Goal: Transaction & Acquisition: Obtain resource

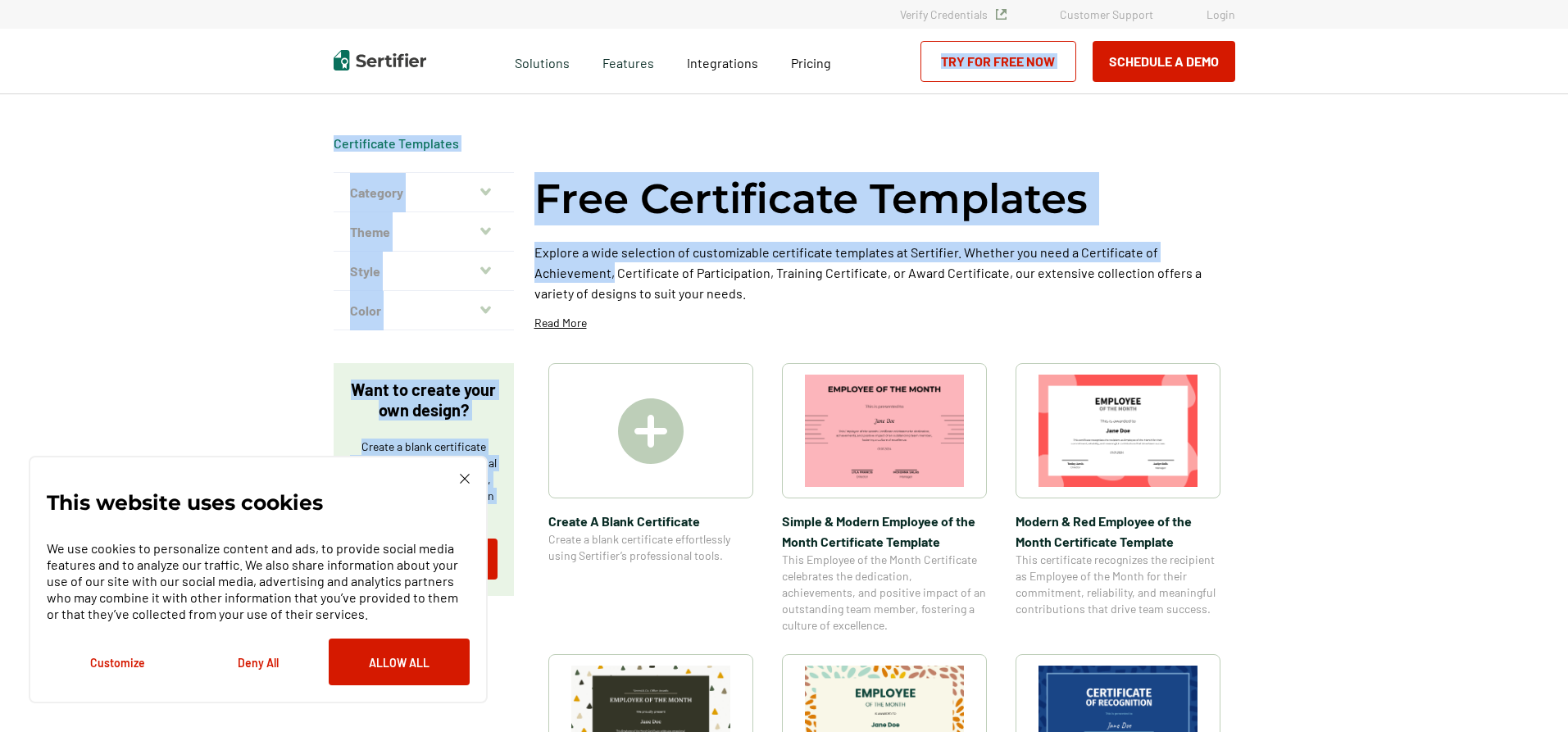
drag, startPoint x: 1566, startPoint y: 94, endPoint x: 1572, endPoint y: 197, distance: 103.2
click at [756, 197] on html "Verify Credentials Customer Support Login Request A Demo Let us present you the…" at bounding box center [784, 366] width 1568 height 732
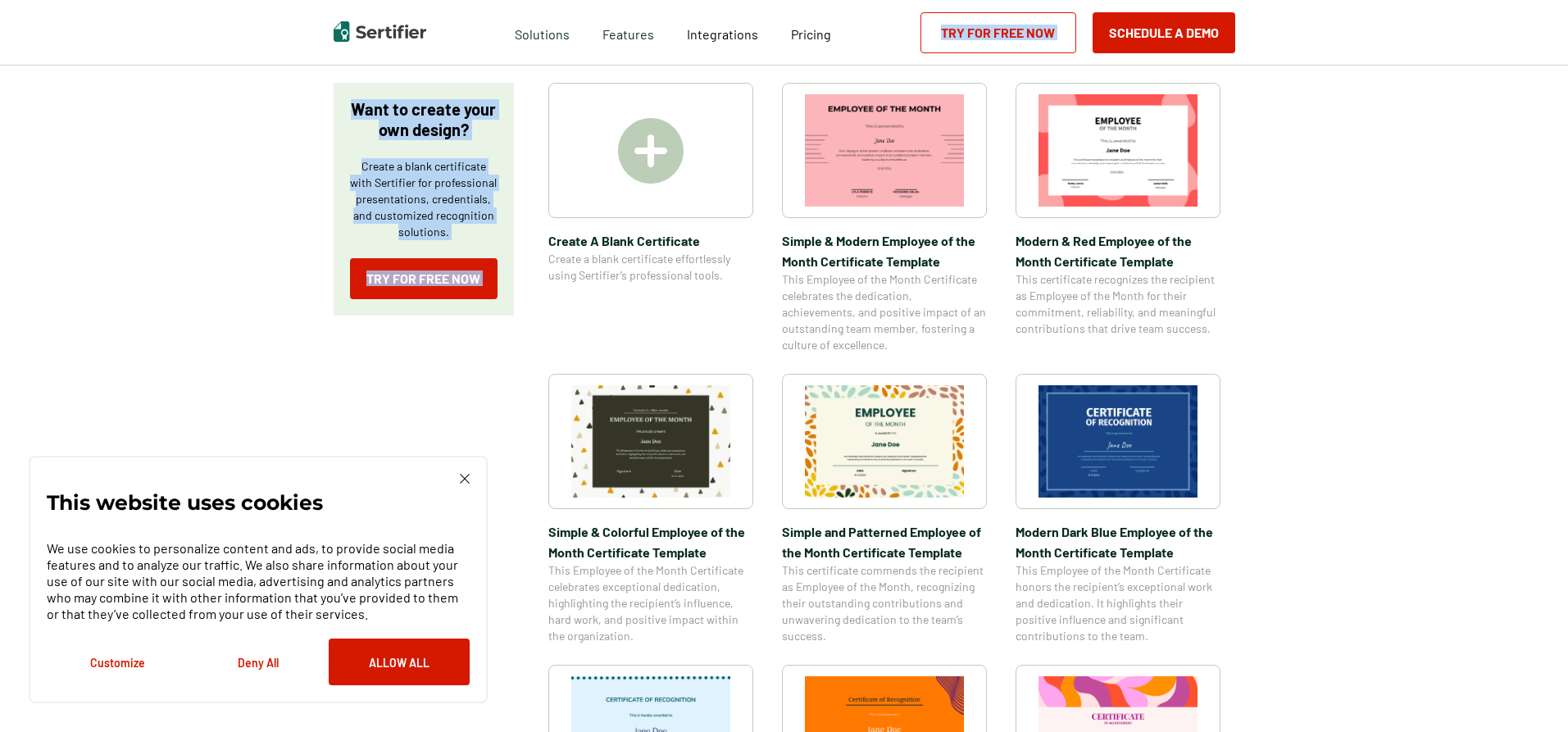
scroll to position [250, 0]
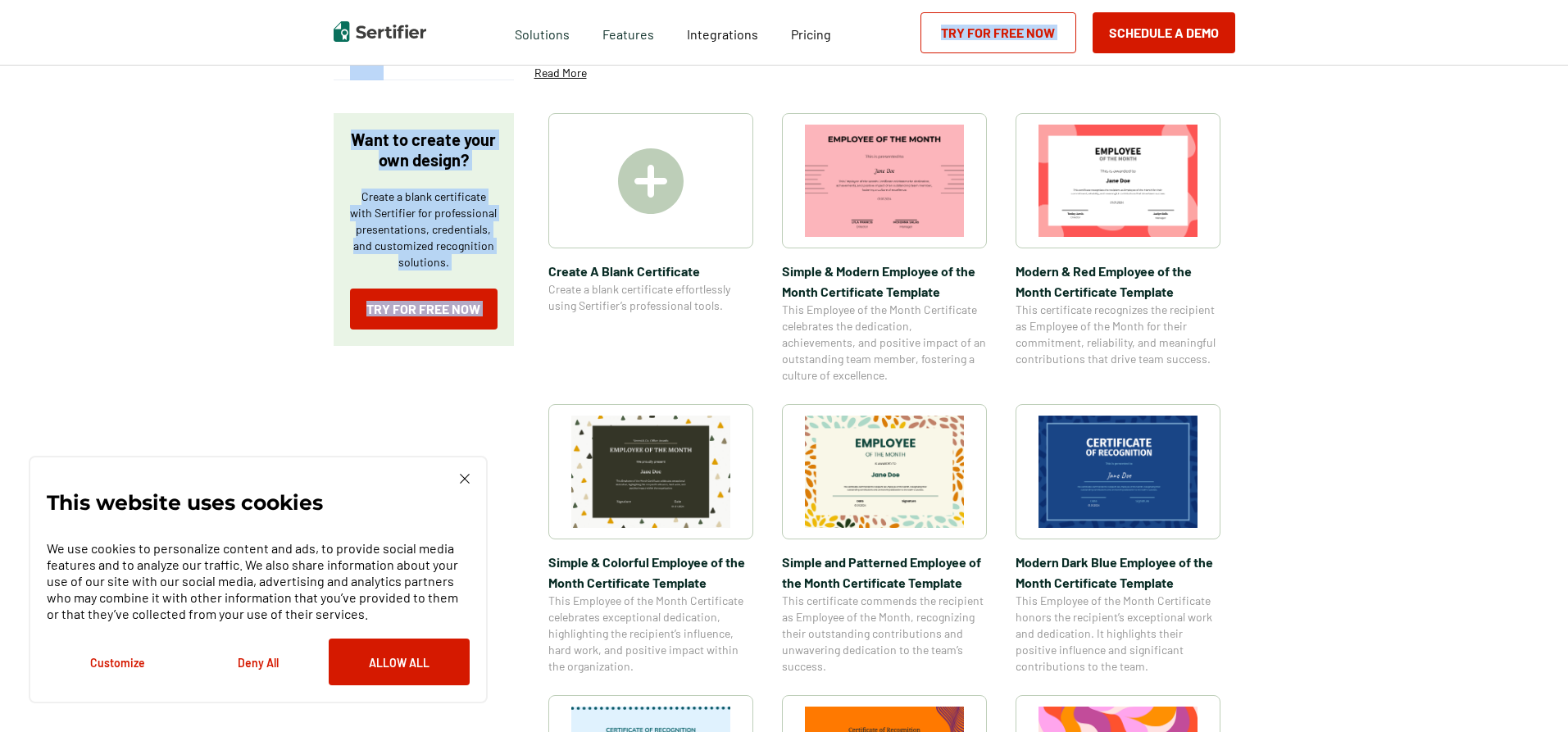
click at [756, 433] on img at bounding box center [1118, 472] width 159 height 112
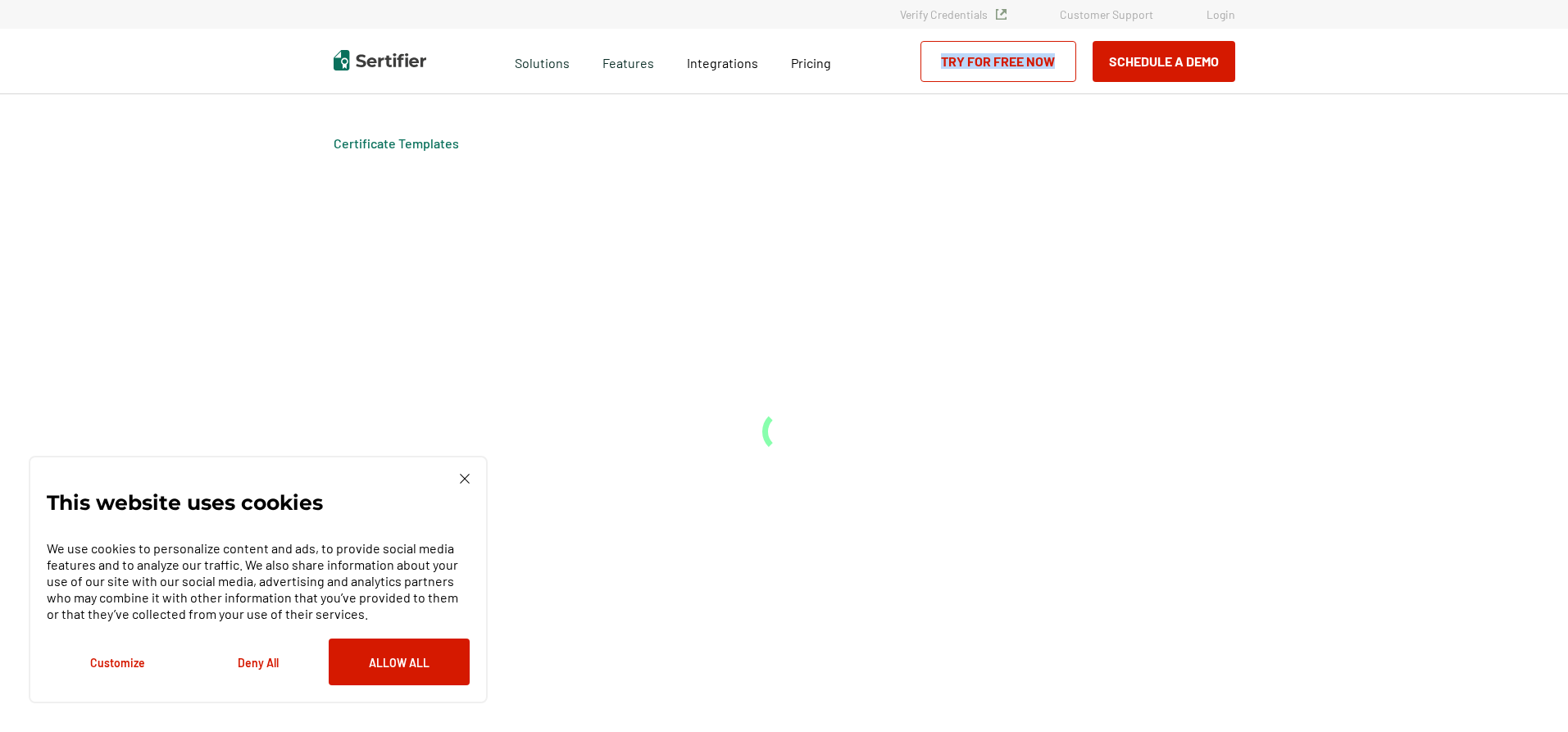
click at [756, 433] on div "Certificate Templates" at bounding box center [785, 413] width 984 height 638
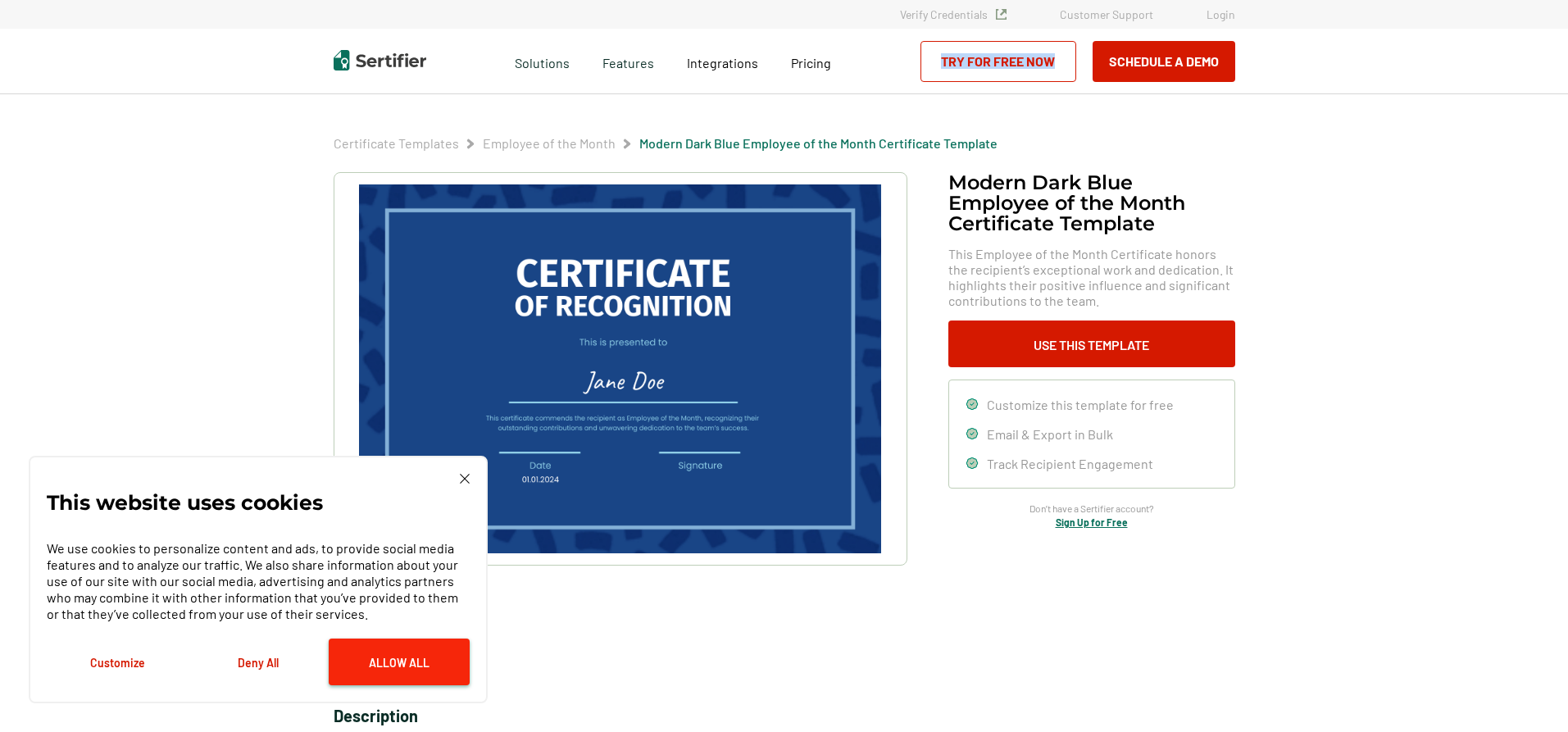
click at [371, 433] on button "Allow All" at bounding box center [399, 661] width 141 height 47
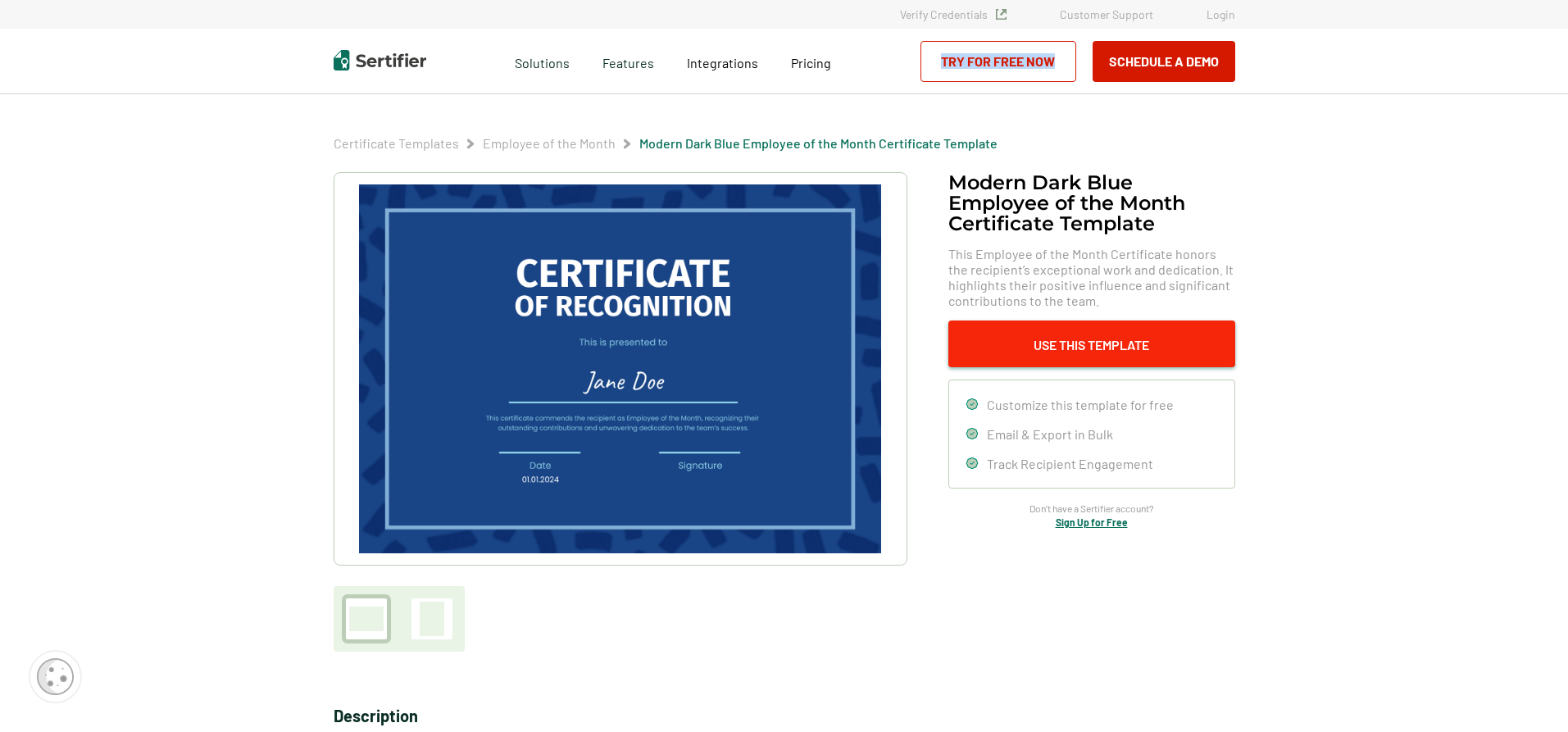
click at [756, 335] on button "Use This Template" at bounding box center [1091, 344] width 287 height 47
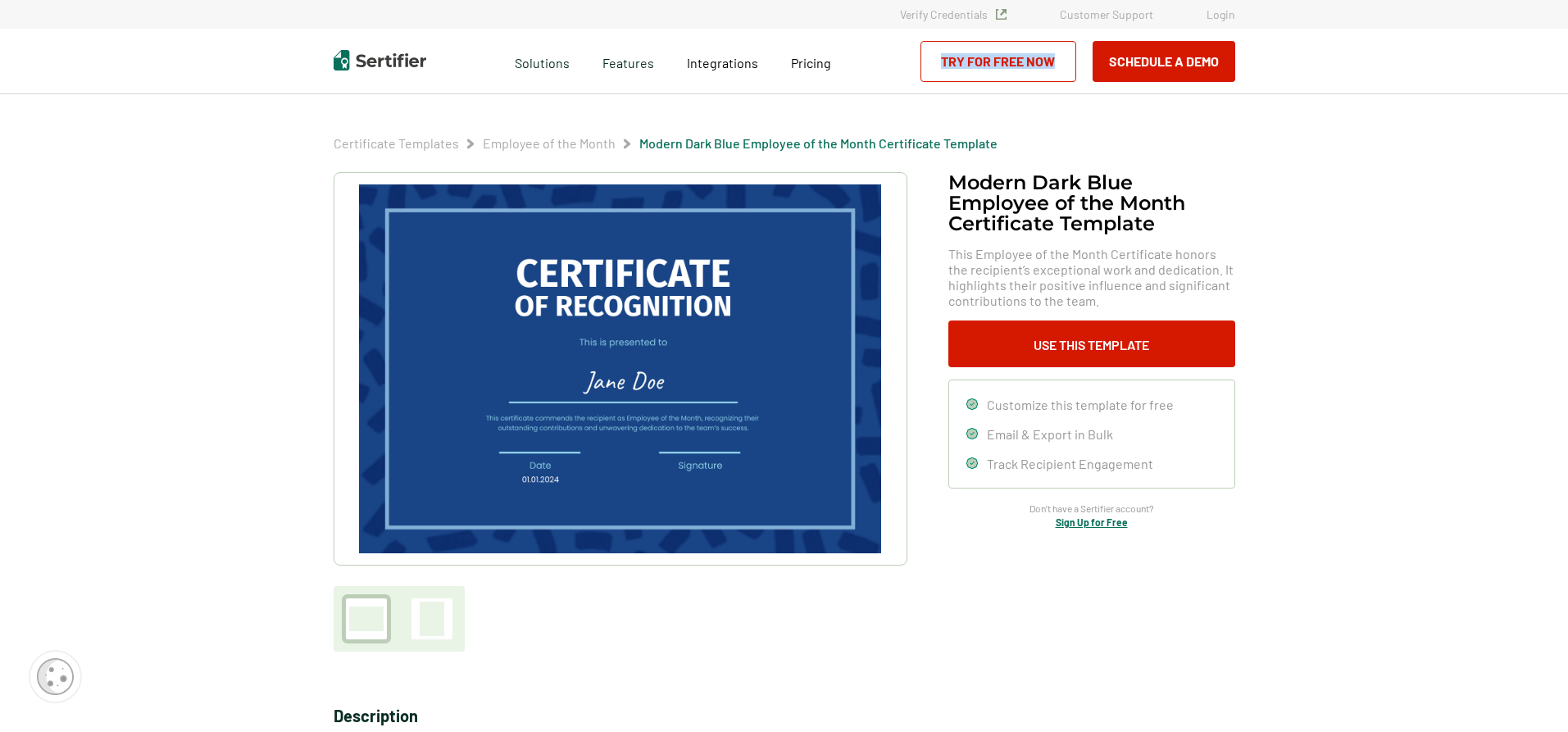
click at [756, 57] on link "Try for Free Now" at bounding box center [998, 61] width 156 height 41
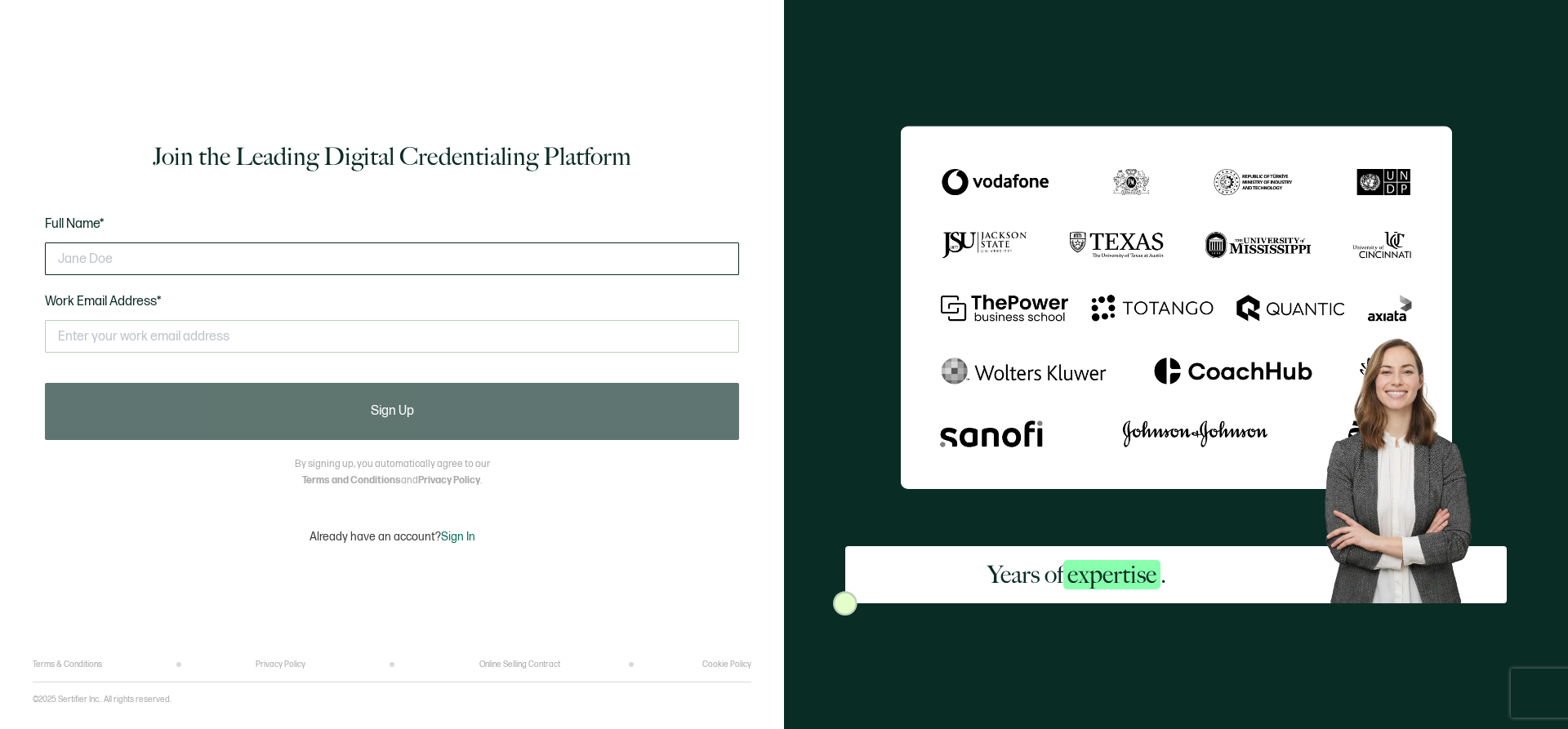
click at [228, 261] on input "text" at bounding box center [392, 259] width 695 height 33
click at [148, 254] on input "Patience" at bounding box center [392, 259] width 695 height 33
type input "Patience Spears"
click at [162, 256] on input "text" at bounding box center [392, 259] width 695 height 33
type input "m"
